Goal: Book appointment/travel/reservation

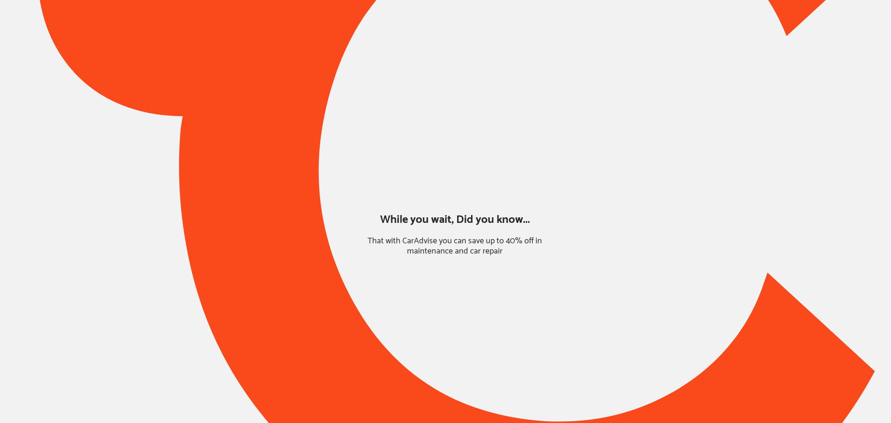
type input "*****"
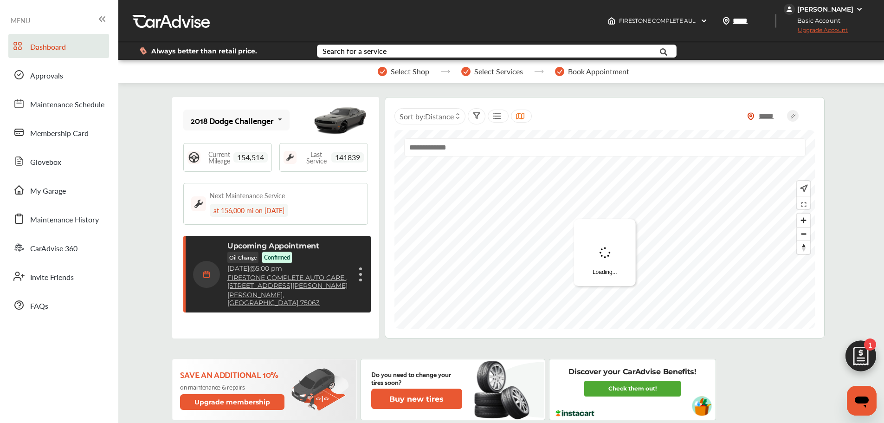
click at [318, 251] on div "Upcoming Appointment Oil Change Confirmed [DATE] 5:00 pm FIRESTONE COMPLETE AUT…" at bounding box center [288, 273] width 123 height 65
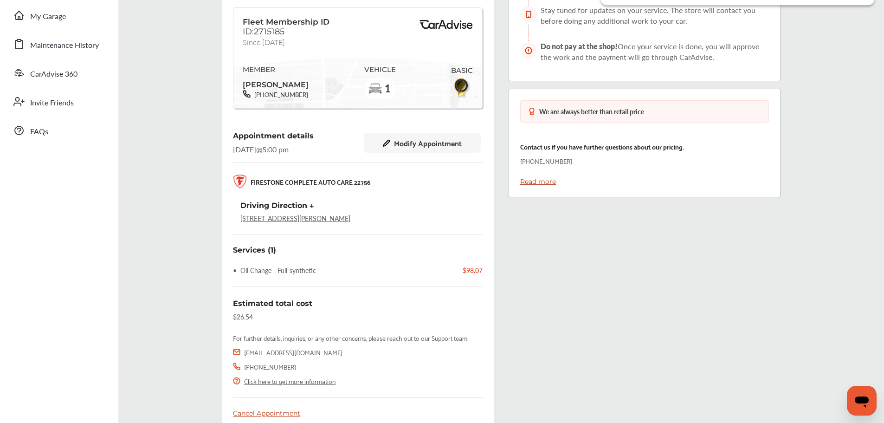
scroll to position [219, 0]
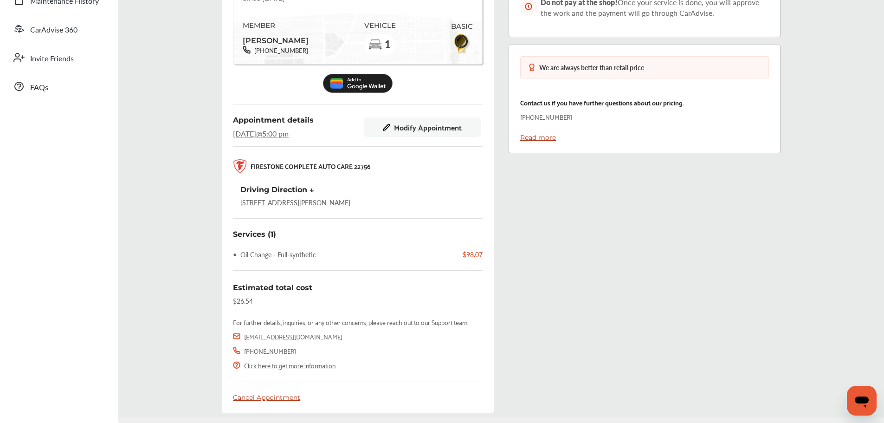
click at [414, 128] on span "Modify Appointment" at bounding box center [428, 127] width 68 height 8
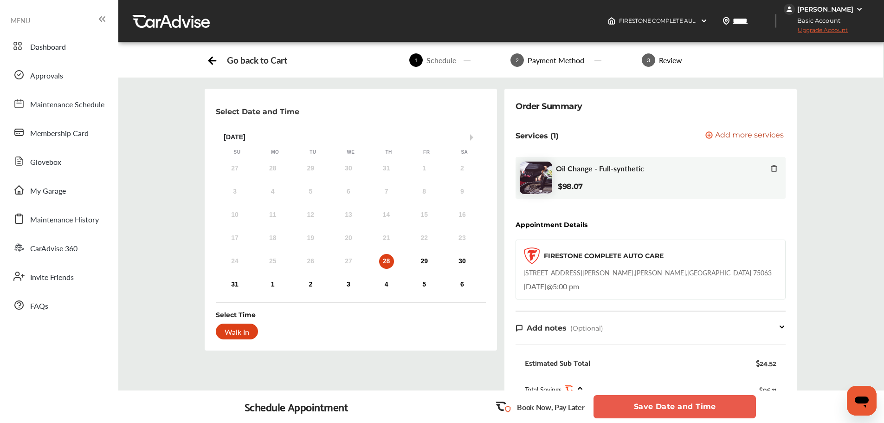
click at [420, 265] on div "29" at bounding box center [424, 261] width 15 height 15
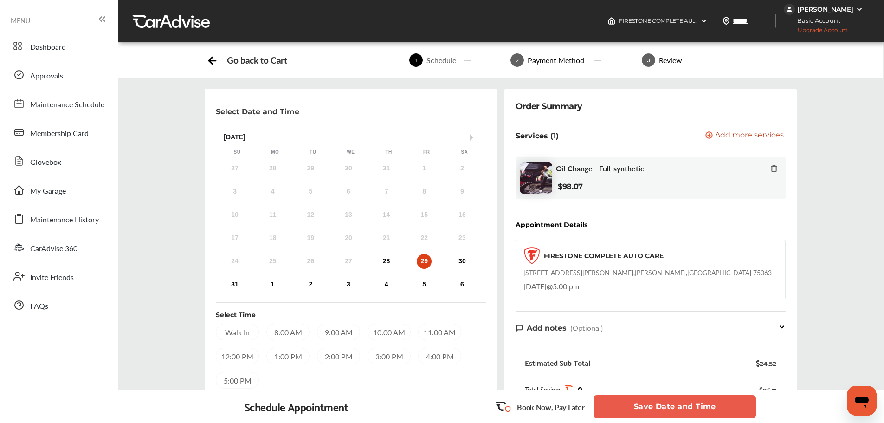
click at [287, 334] on div "8:00 AM" at bounding box center [287, 331] width 43 height 17
click at [723, 411] on button "Save Date and Time" at bounding box center [674, 406] width 162 height 23
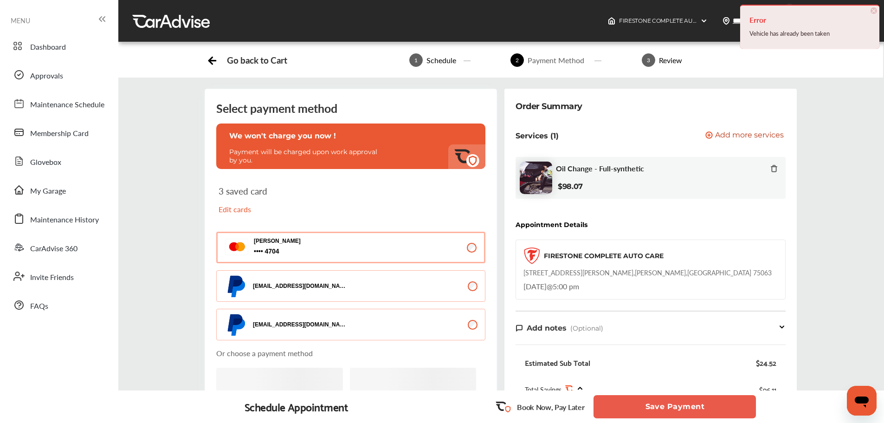
click at [725, 408] on button "Save Payment" at bounding box center [674, 406] width 162 height 23
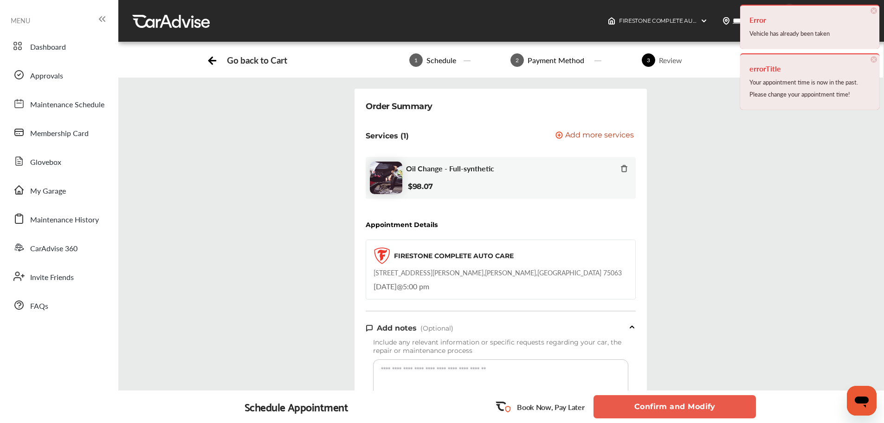
click at [726, 408] on button "Confirm and Modify" at bounding box center [674, 406] width 162 height 23
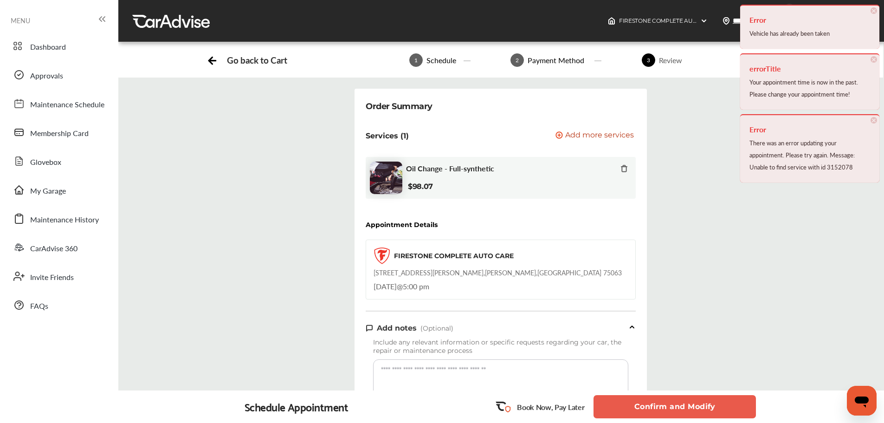
click at [726, 408] on button "Confirm and Modify" at bounding box center [674, 406] width 162 height 23
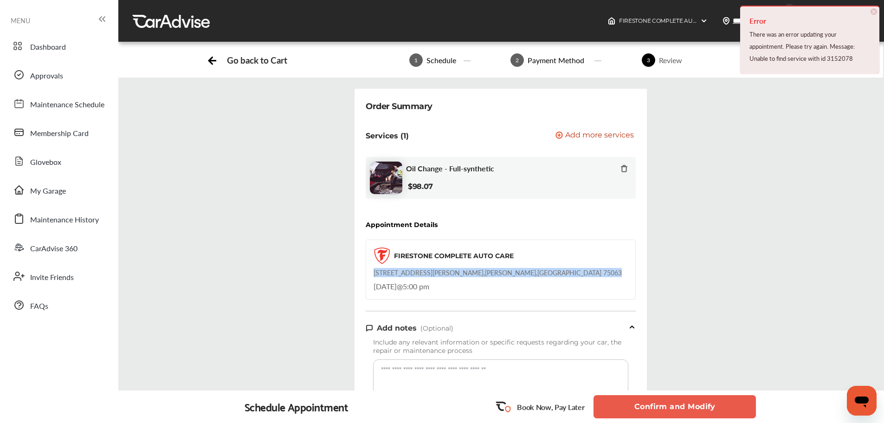
drag, startPoint x: 369, startPoint y: 272, endPoint x: 511, endPoint y: 276, distance: 142.0
click at [511, 276] on div "FIRESTONE COMPLETE AUTO CARE [STREET_ADDRESS][PERSON_NAME] [DATE] 5:00 pm" at bounding box center [501, 269] width 270 height 60
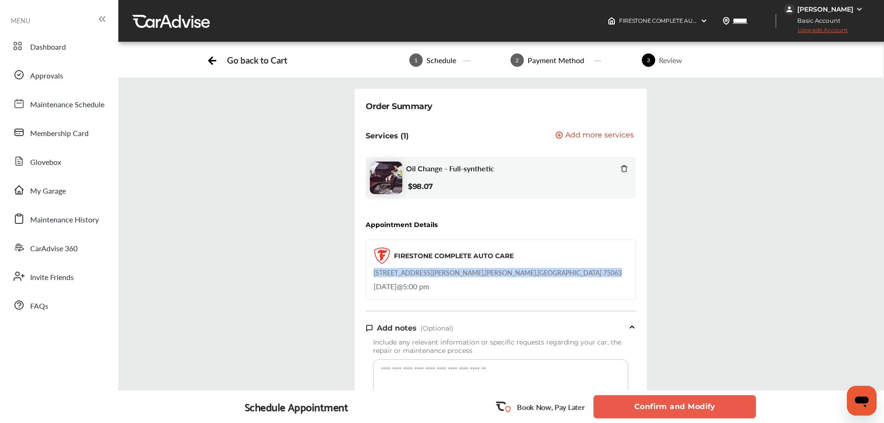
copy div "[STREET_ADDRESS][PERSON_NAME]"
